Goal: Information Seeking & Learning: Check status

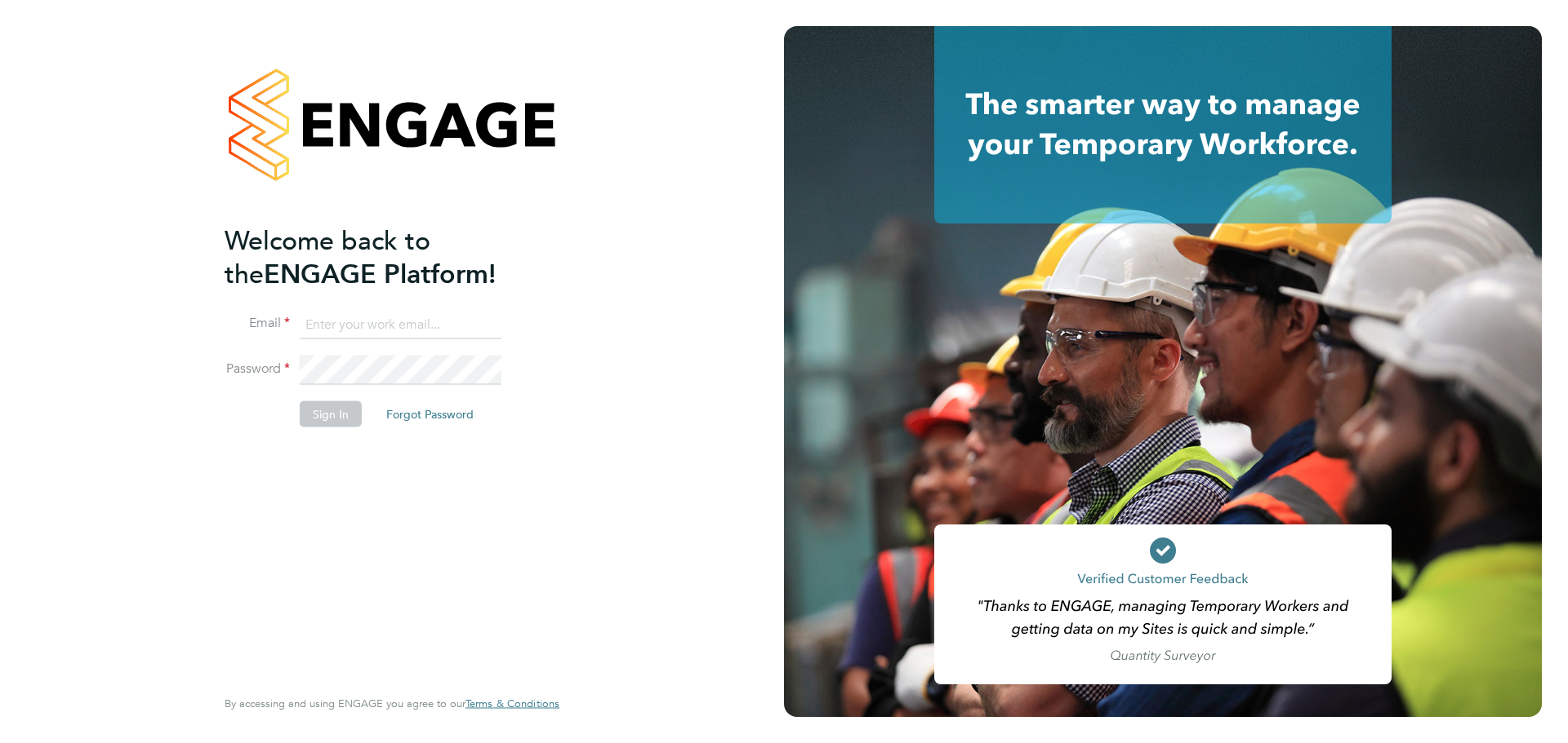
type input "[EMAIL_ADDRESS][DOMAIN_NAME]"
click at [341, 410] on button "Sign In" at bounding box center [331, 414] width 62 height 26
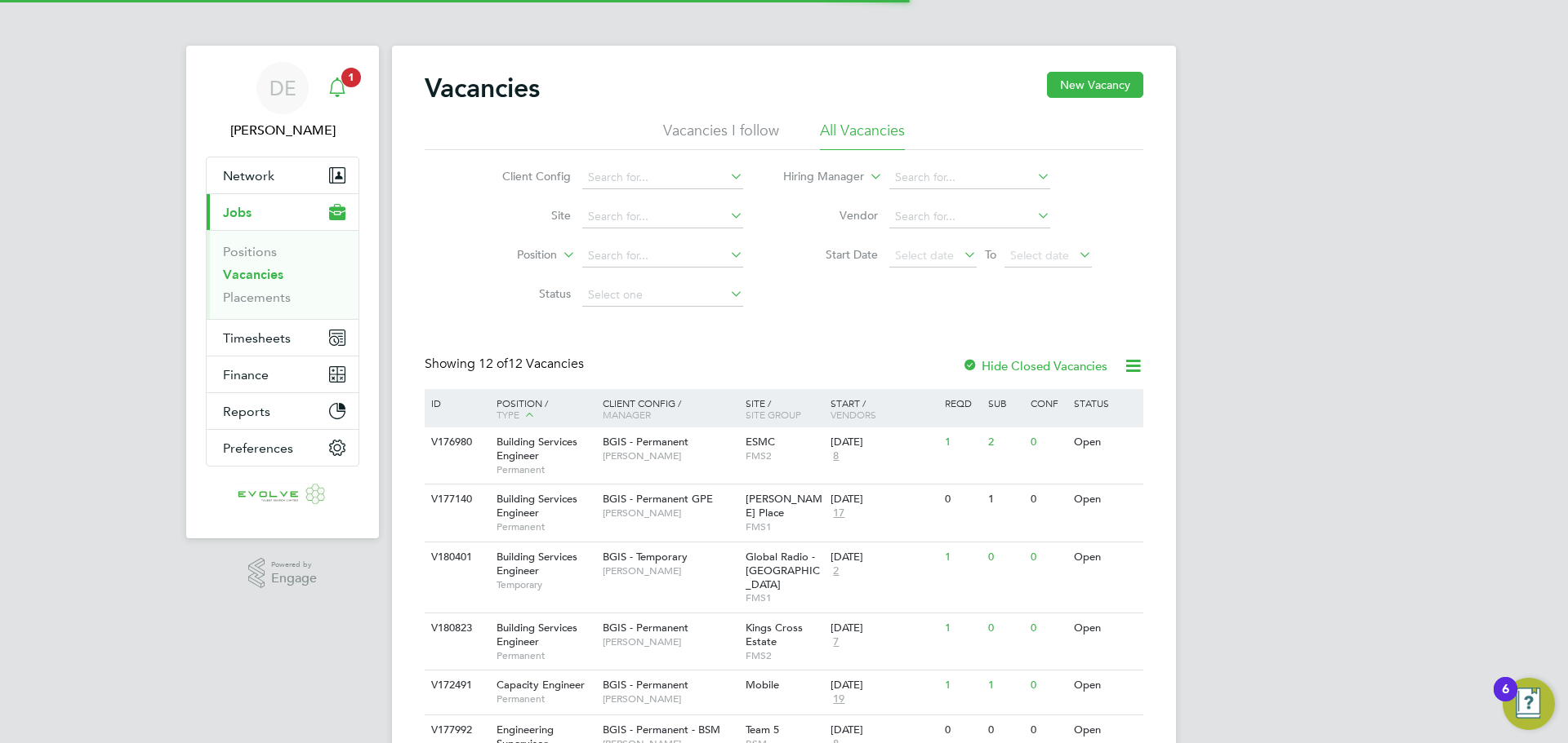
click at [325, 88] on div "Main navigation" at bounding box center [337, 88] width 33 height 33
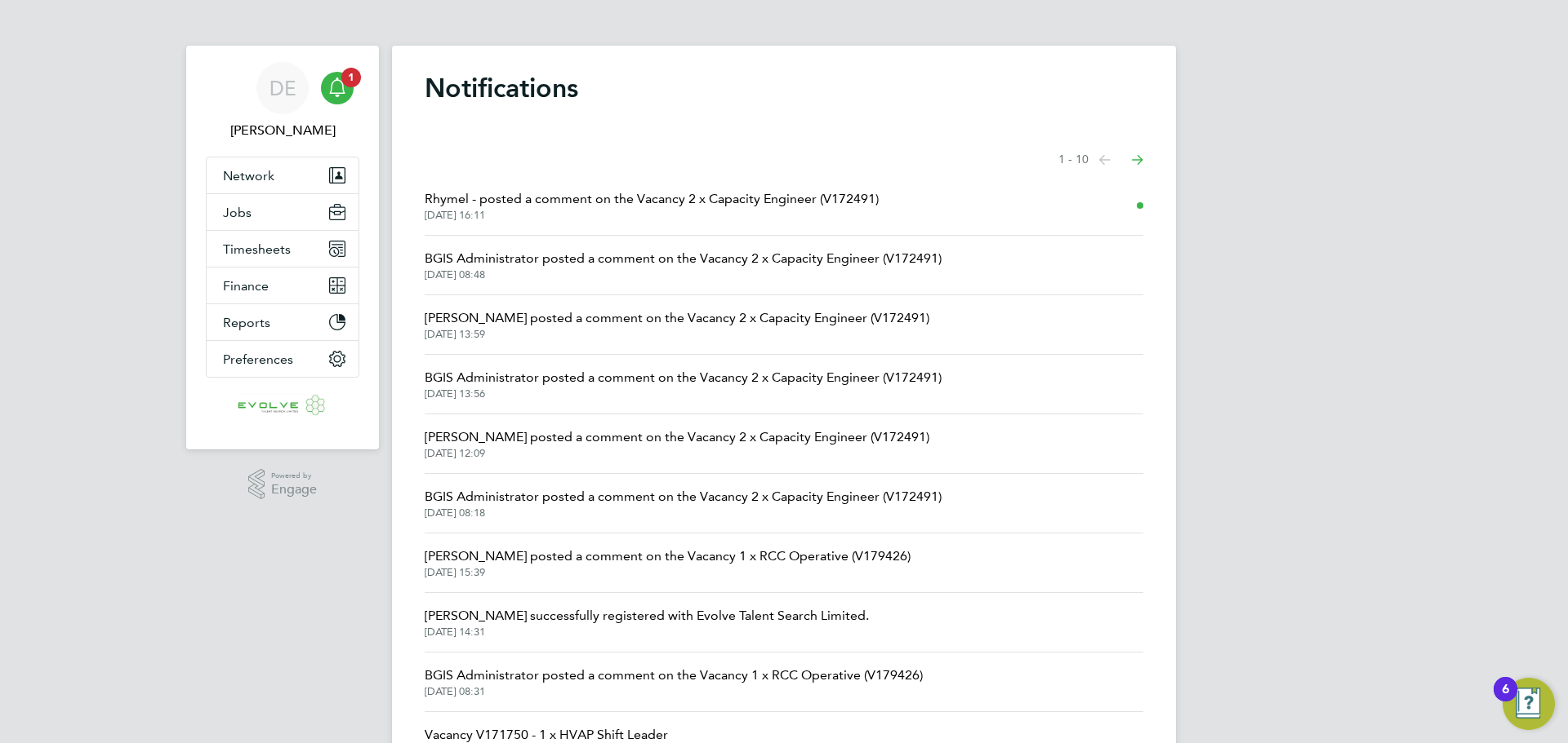
click at [629, 213] on span "25 Sep 2025, 16:11" at bounding box center [651, 216] width 454 height 13
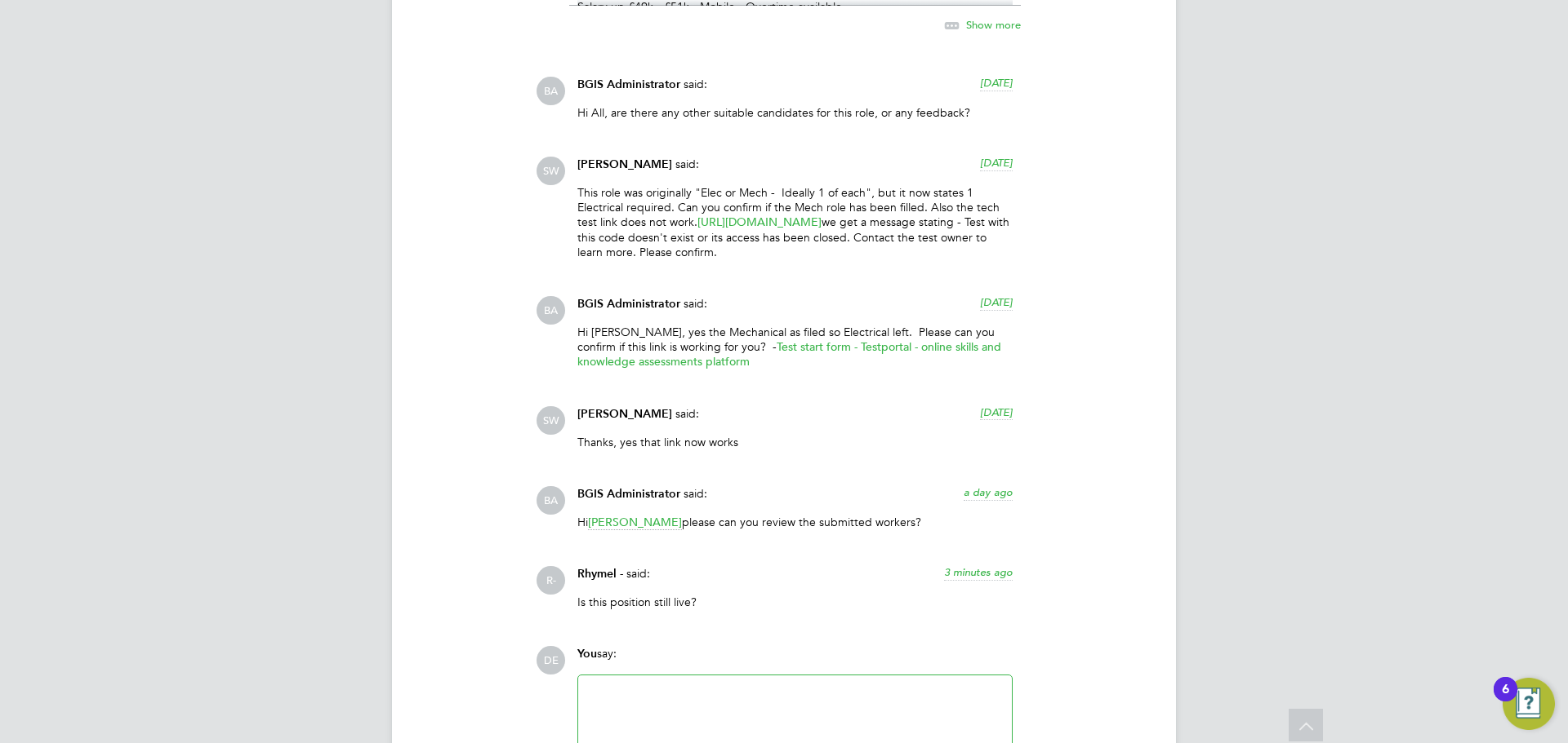
scroll to position [4978, 0]
